Goal: Task Accomplishment & Management: Manage account settings

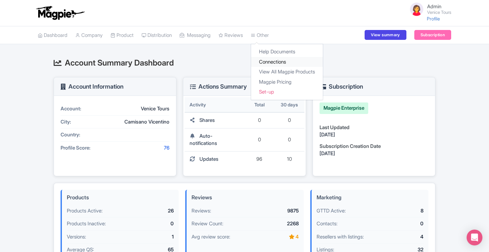
click at [273, 63] on link "Connections" at bounding box center [287, 62] width 72 height 10
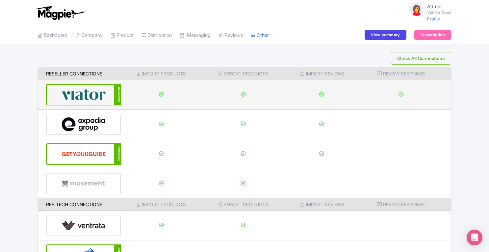
click at [88, 95] on img at bounding box center [84, 95] width 44 height 20
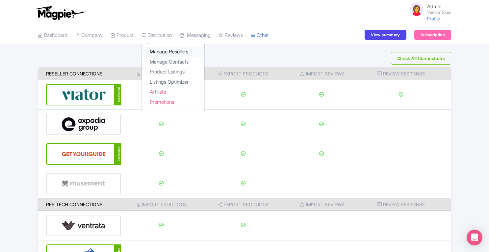
click at [161, 51] on link "Manage Resellers" at bounding box center [173, 52] width 62 height 10
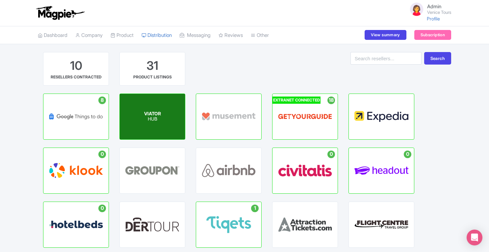
click at [158, 119] on p "HUB" at bounding box center [152, 119] width 17 height 6
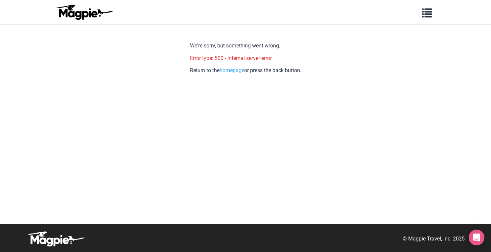
click at [360, 134] on body "Problems we solve Products Content Management and Distribution Magpie for Resel…" at bounding box center [245, 126] width 491 height 252
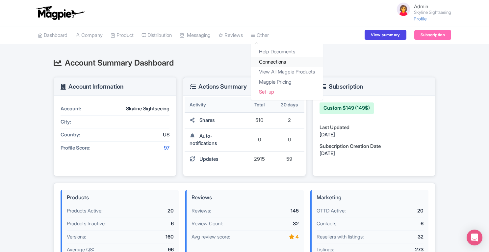
click at [273, 58] on link "Connections" at bounding box center [287, 62] width 72 height 10
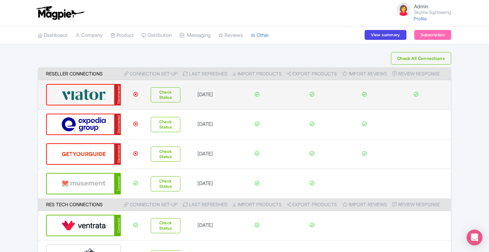
click at [77, 89] on img at bounding box center [84, 95] width 44 height 20
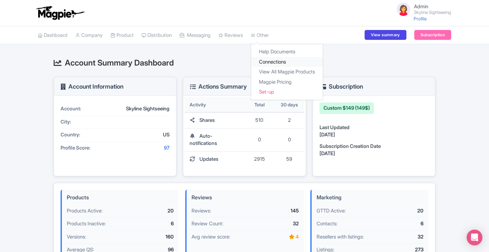
click at [269, 58] on link "Connections" at bounding box center [287, 62] width 72 height 10
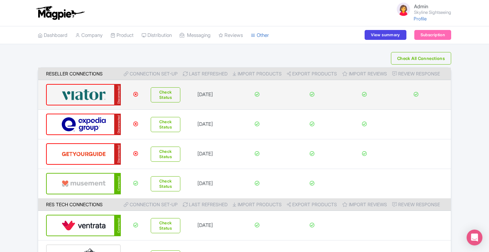
click at [79, 93] on img at bounding box center [84, 95] width 44 height 20
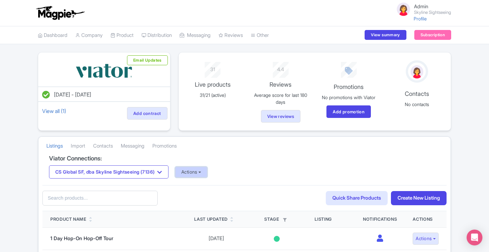
click at [195, 171] on button "Actions" at bounding box center [191, 171] width 33 height 11
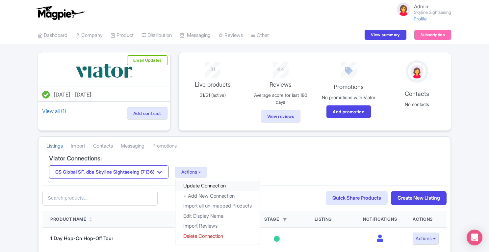
click at [199, 184] on link "Update Connection" at bounding box center [217, 186] width 84 height 10
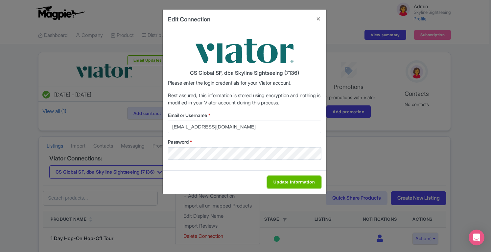
click at [283, 183] on input "Update Information" at bounding box center [294, 182] width 54 height 12
type input "Saving..."
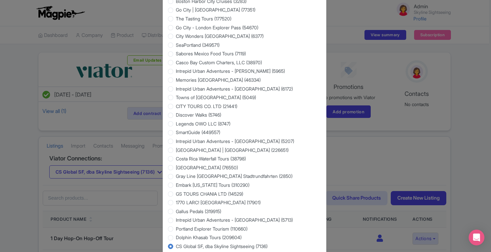
scroll to position [324, 0]
